Goal: Check status: Check status

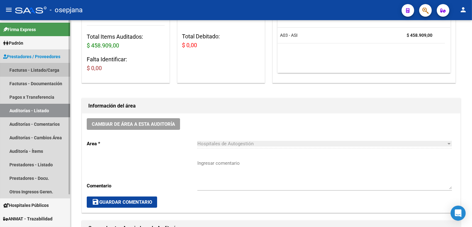
click at [31, 70] on link "Facturas - Listado/Carga" at bounding box center [35, 70] width 70 height 14
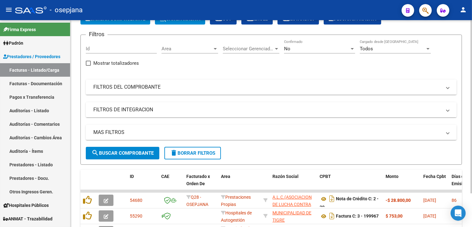
click at [307, 106] on mat-panel-title "FILTROS DE INTEGRACION" at bounding box center [267, 109] width 348 height 7
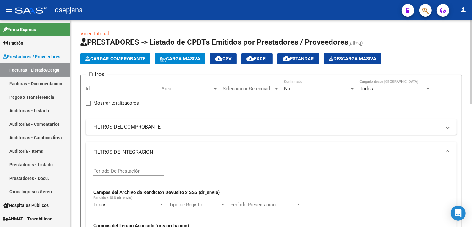
click at [314, 87] on div "No" at bounding box center [316, 89] width 65 height 6
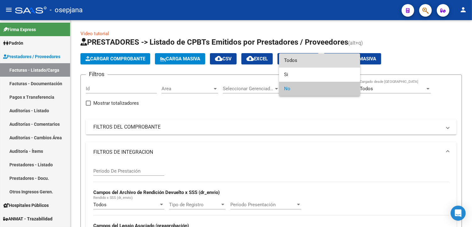
click at [306, 62] on span "Todos" at bounding box center [319, 60] width 71 height 14
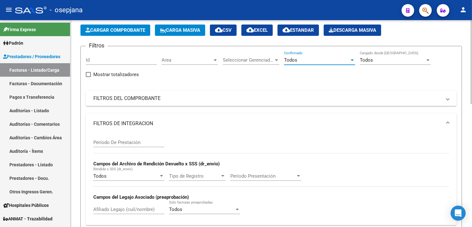
scroll to position [35, 0]
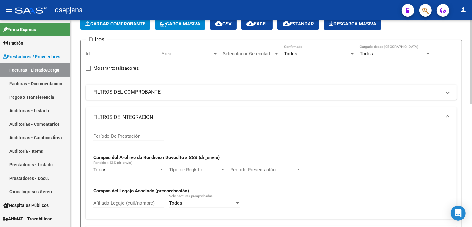
click at [155, 90] on mat-panel-title "FILTROS DEL COMPROBANTE" at bounding box center [267, 92] width 348 height 7
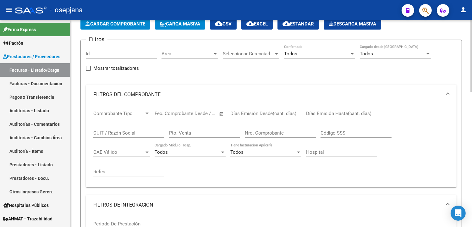
click at [178, 136] on input "Pto. Venta" at bounding box center [204, 133] width 71 height 6
type input "110"
click at [286, 133] on input "Nro. Comprobante" at bounding box center [280, 133] width 71 height 6
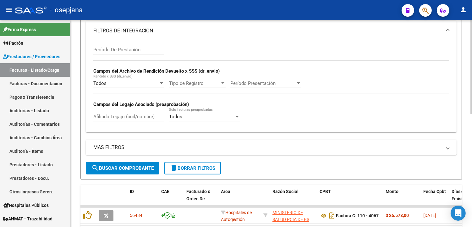
scroll to position [244, 0]
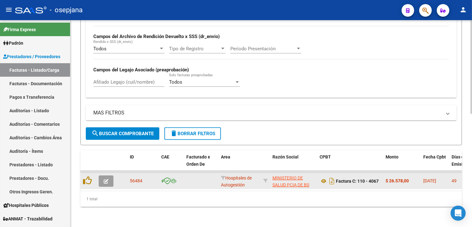
type input "4067"
click at [106, 180] on icon "button" at bounding box center [106, 181] width 5 height 5
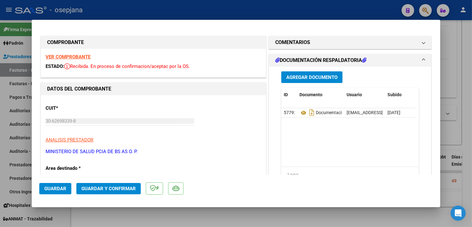
click at [79, 56] on strong "VER COMPROBANTE" at bounding box center [68, 57] width 45 height 6
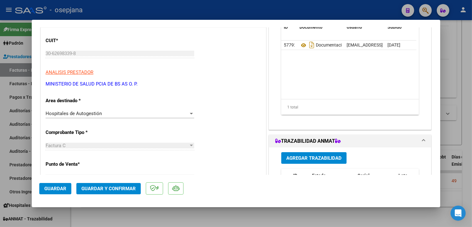
scroll to position [70, 0]
